Goal: Transaction & Acquisition: Purchase product/service

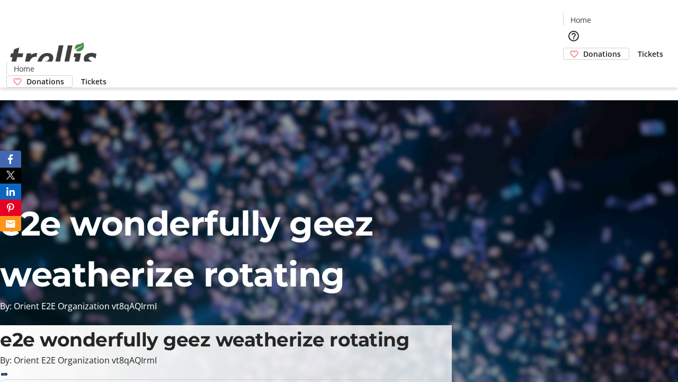
click at [584, 48] on span "Donations" at bounding box center [603, 53] width 38 height 11
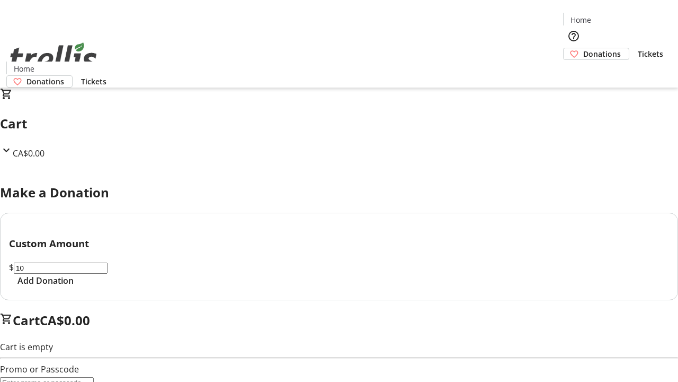
click at [74, 287] on span "Add Donation" at bounding box center [45, 280] width 56 height 13
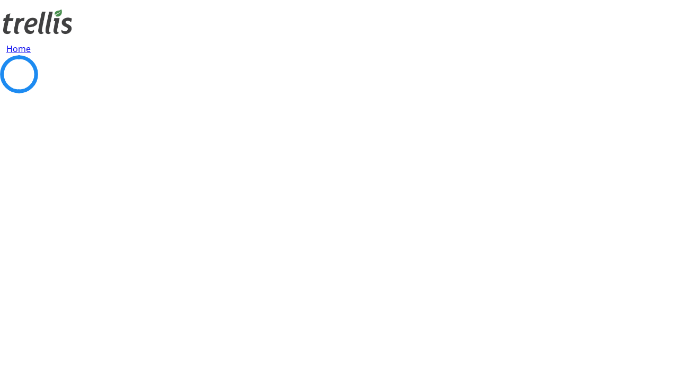
select select "CA"
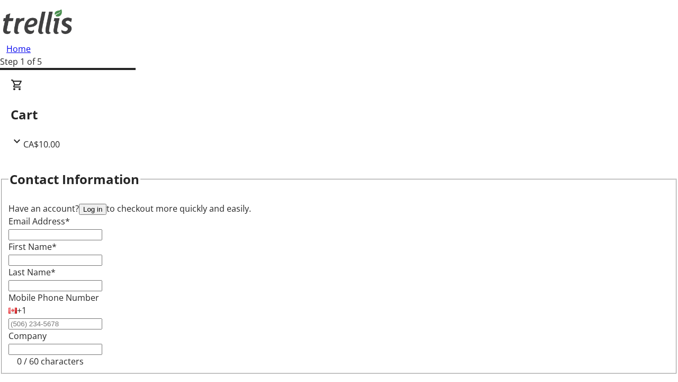
click at [107, 204] on button "Log in" at bounding box center [93, 209] width 28 height 11
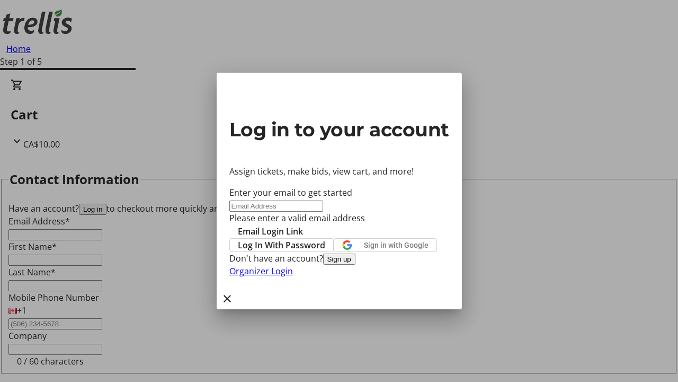
click at [356, 264] on button "Sign up" at bounding box center [339, 258] width 32 height 11
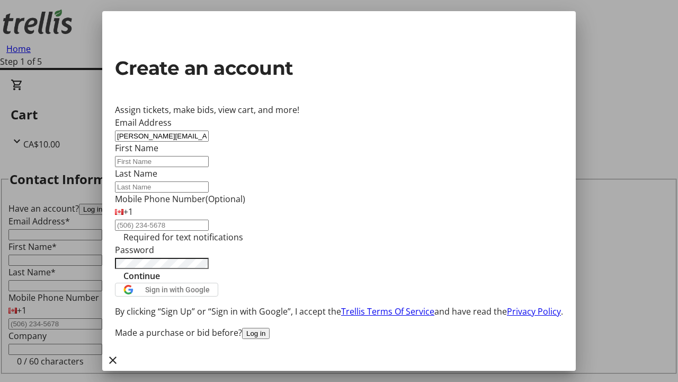
type input "[PERSON_NAME][EMAIL_ADDRESS][DOMAIN_NAME]"
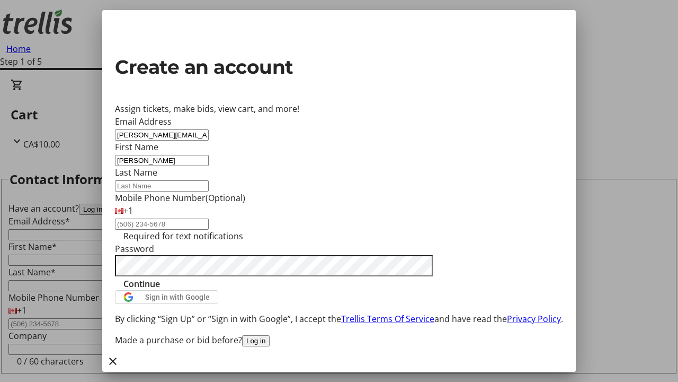
type input "[PERSON_NAME]"
type input "Tromp"
click at [160, 290] on span "Continue" at bounding box center [142, 283] width 37 height 13
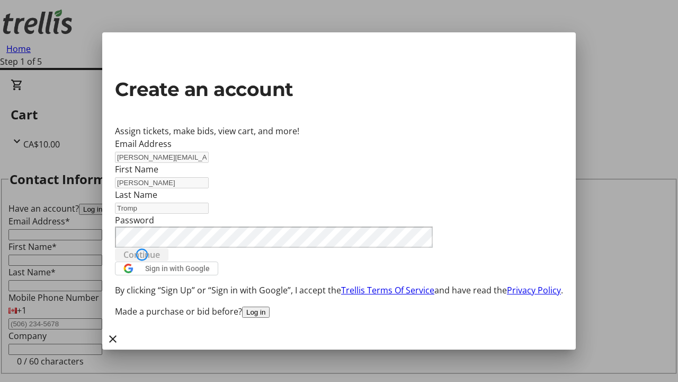
type input "[PERSON_NAME][EMAIL_ADDRESS][DOMAIN_NAME]"
type input "[PERSON_NAME]"
type input "Tromp"
select select "CA"
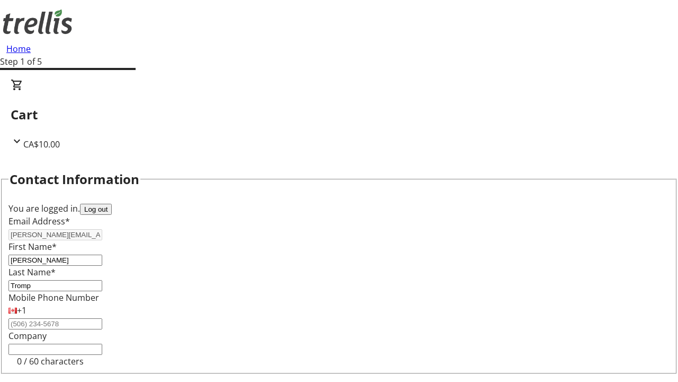
type input "[STREET_ADDRESS][PERSON_NAME]"
type input "Kelowna"
select select "BC"
type input "Kelowna"
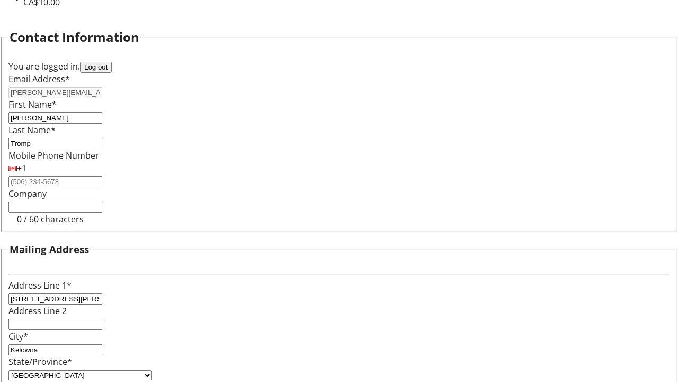
type input "V1Y 0C2"
select select "BC"
select select "CA"
